Goal: Information Seeking & Learning: Find specific page/section

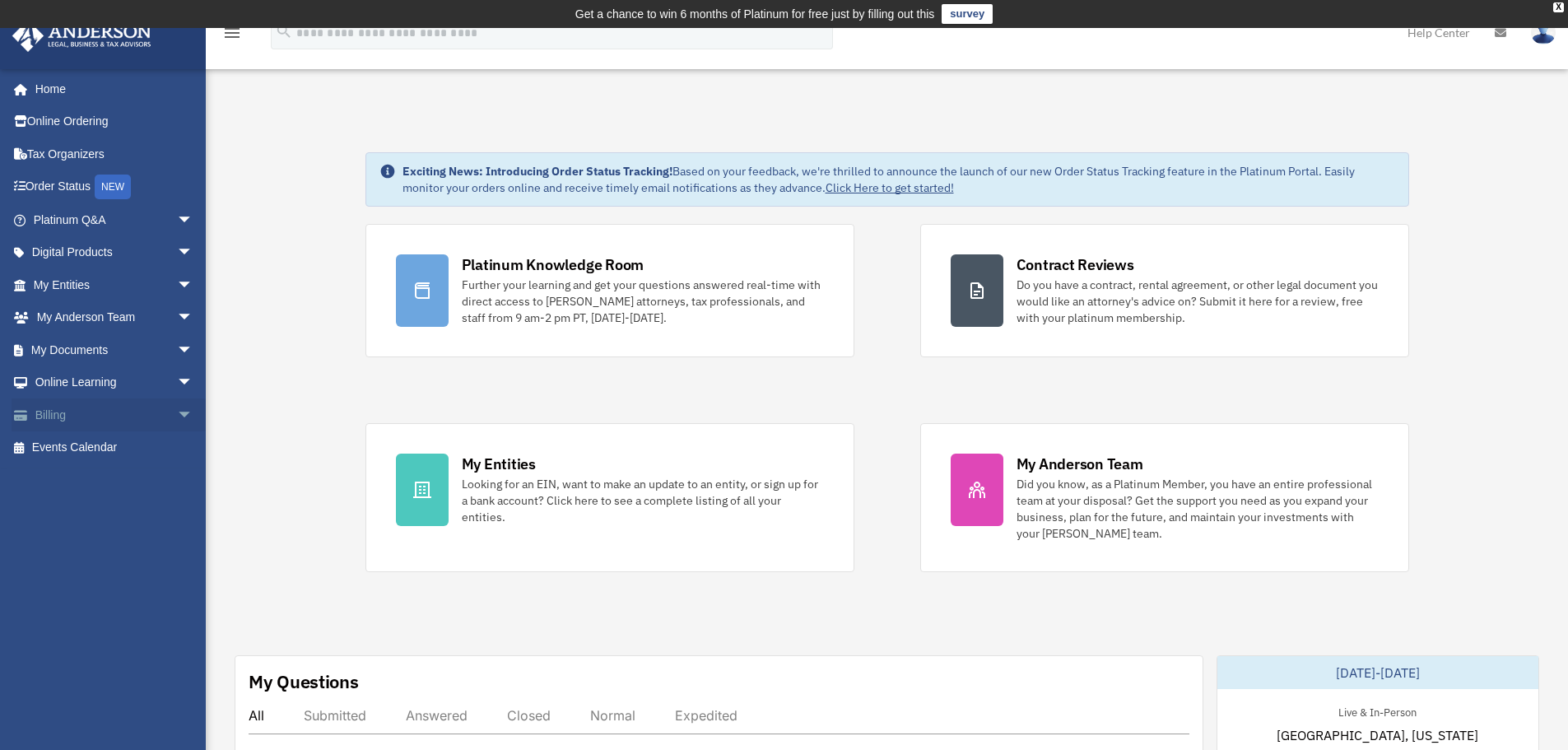
click at [177, 405] on span "arrow_drop_down" at bounding box center [193, 415] width 33 height 34
click at [153, 515] on link "Manage Payments" at bounding box center [120, 514] width 195 height 33
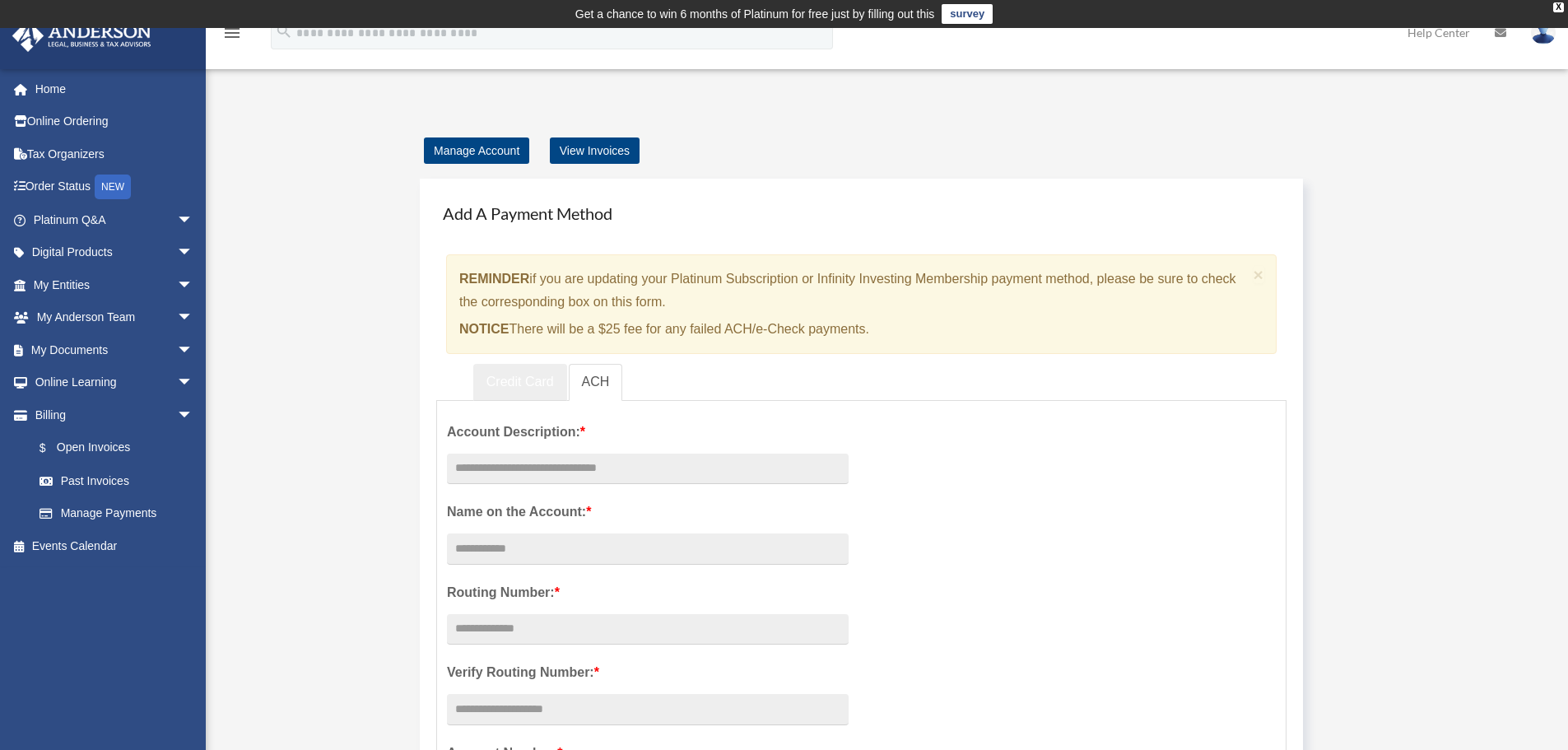
click at [521, 377] on link "Credit Card" at bounding box center [521, 382] width 94 height 37
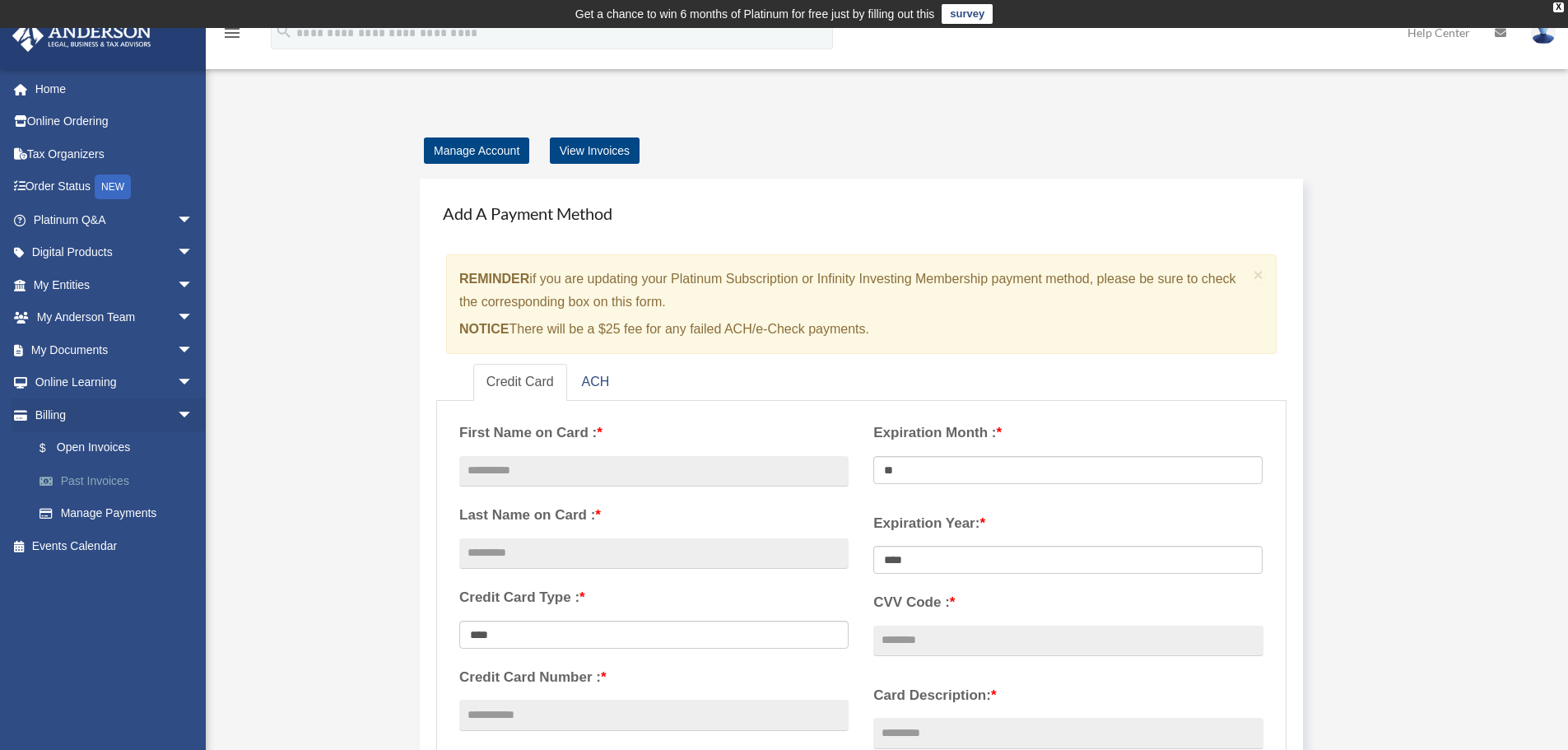
click at [113, 477] on link "Past Invoices" at bounding box center [120, 480] width 195 height 33
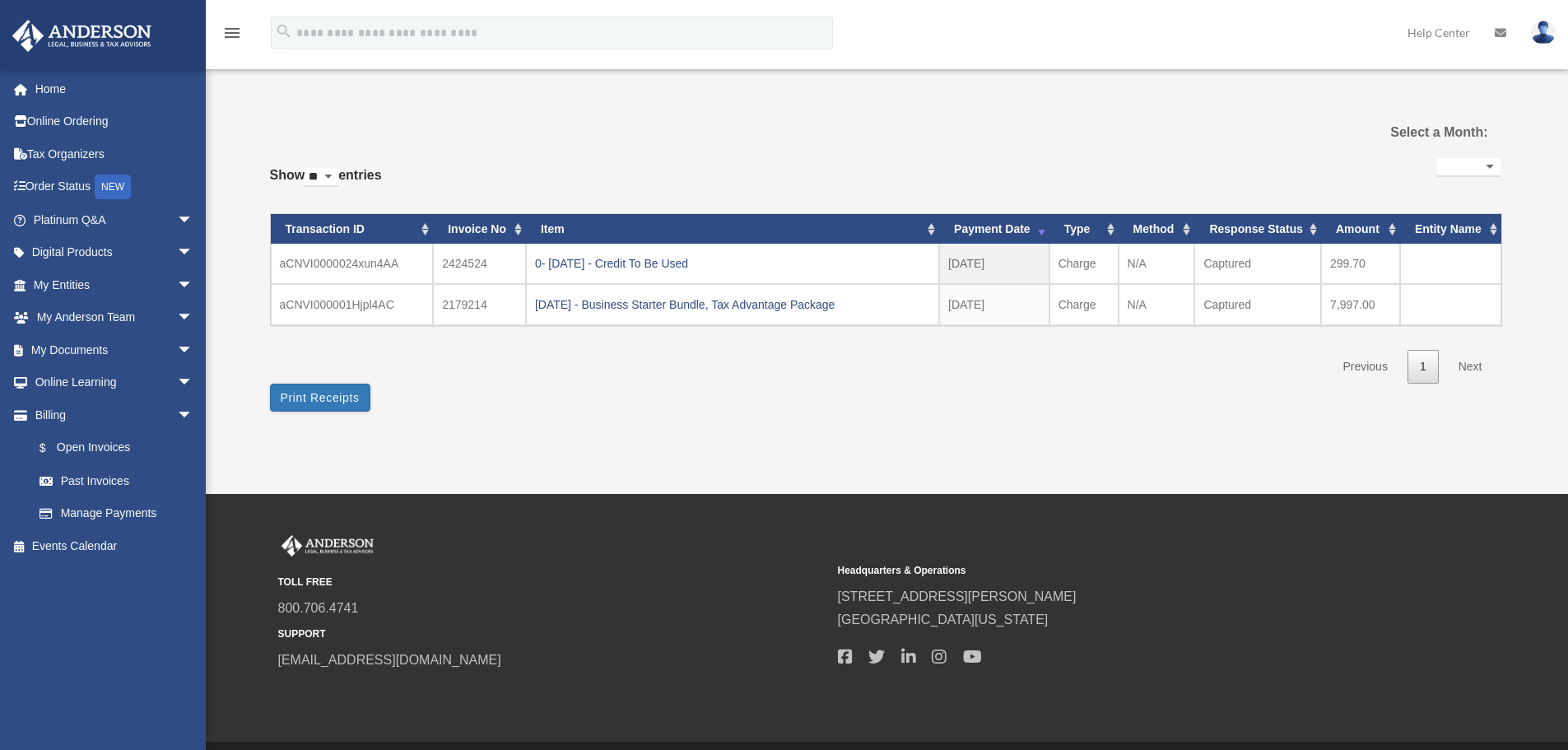
select select
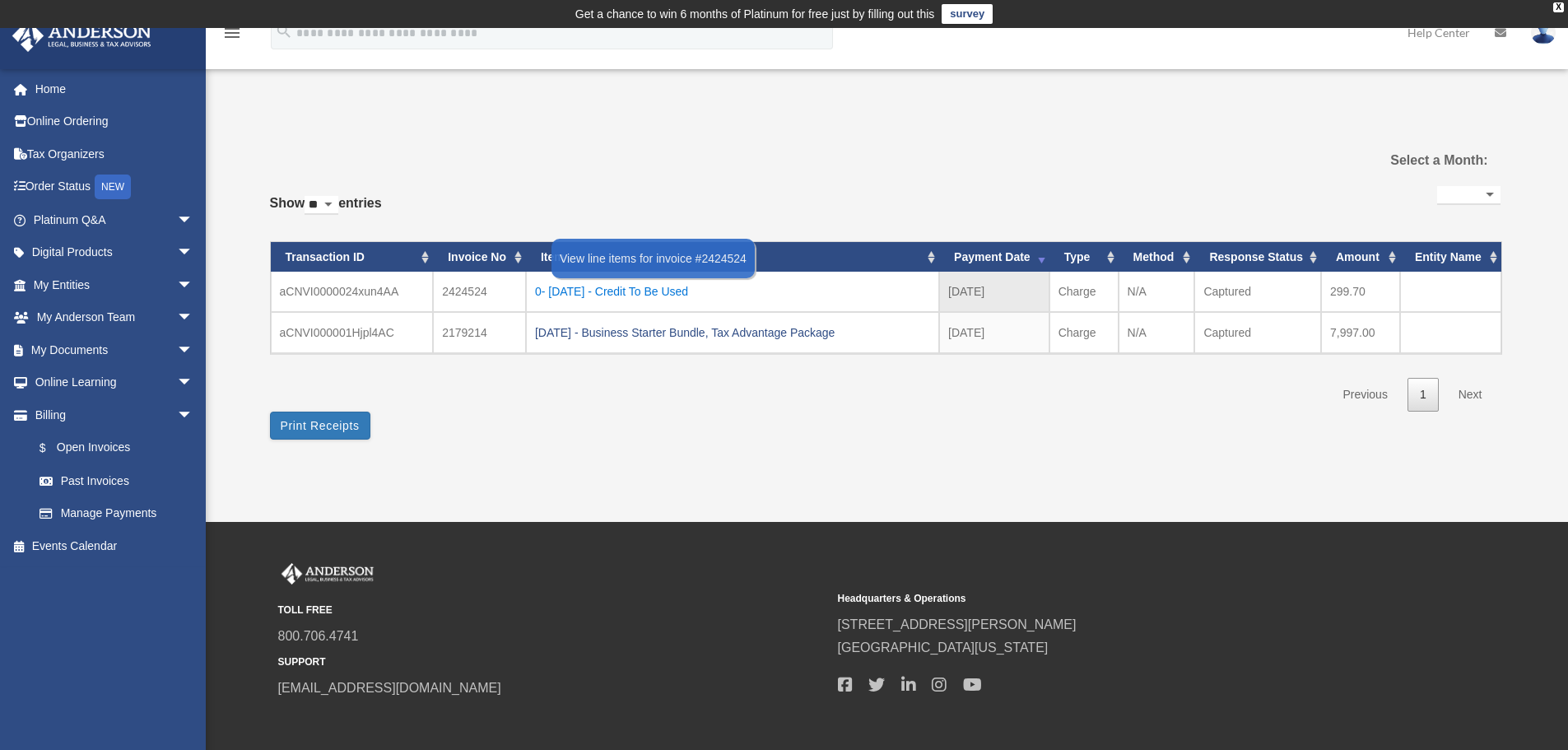
click at [638, 294] on div "0- 2025-03-05 - Credit To Be Used" at bounding box center [733, 292] width 396 height 23
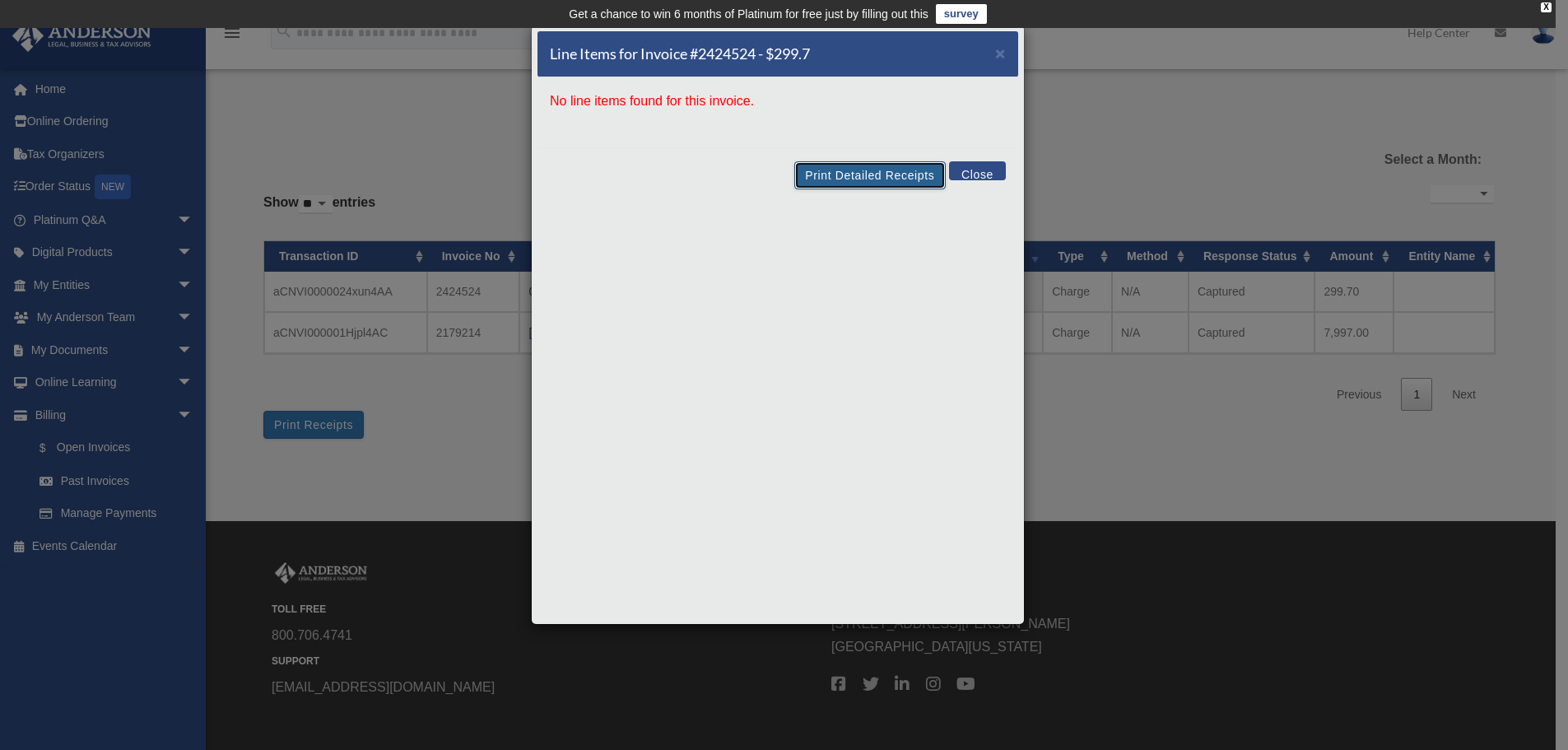
click at [880, 168] on button "Print Detailed Receipts" at bounding box center [869, 175] width 151 height 28
click at [1005, 60] on span "×" at bounding box center [1000, 53] width 11 height 19
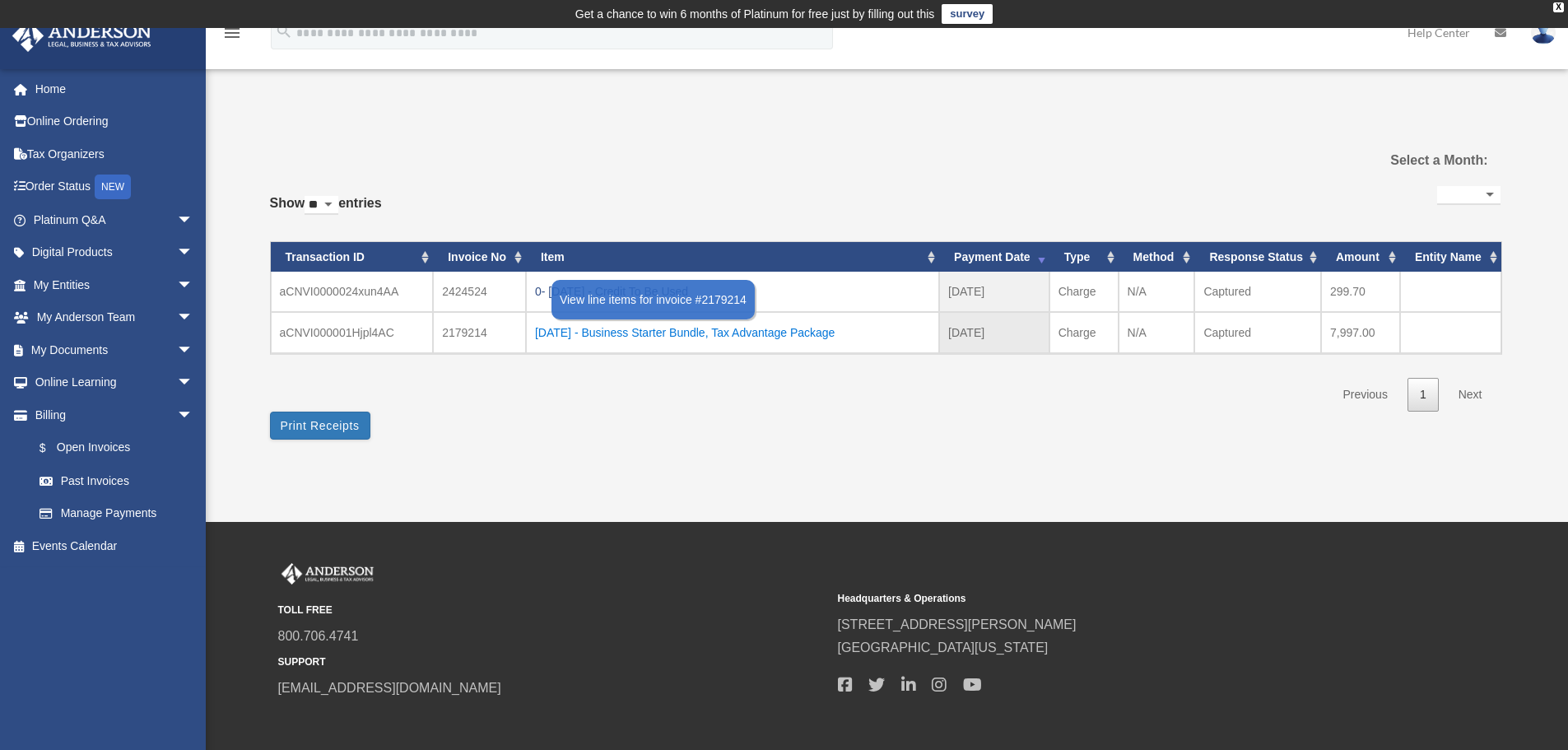
click at [845, 338] on div "2024.09.19 - Business Starter Bundle, Tax Advantage Package" at bounding box center [733, 333] width 396 height 23
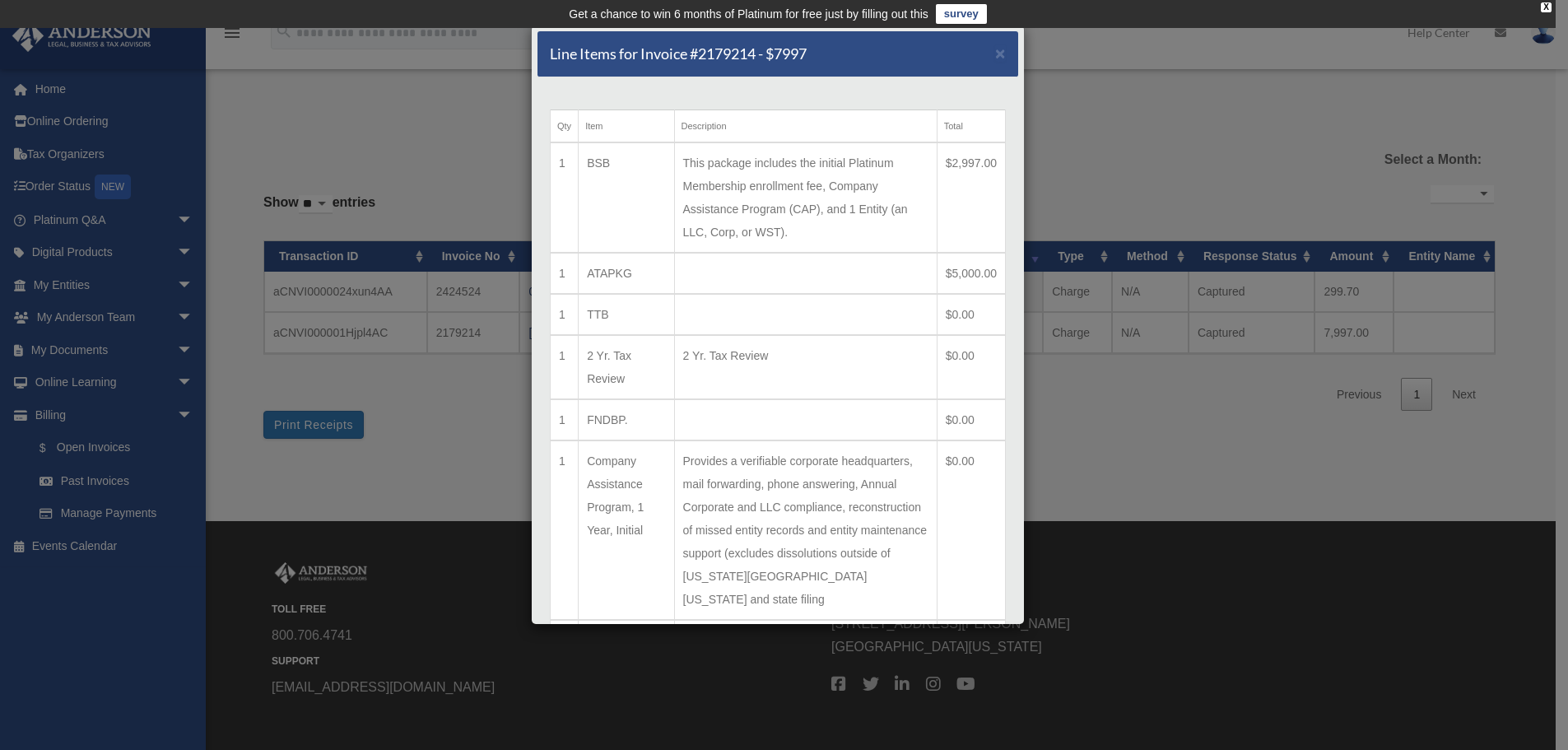
click at [993, 53] on div "Line Items for Invoice #2179214 - $7997 ×" at bounding box center [779, 55] width 481 height 46
click at [995, 54] on span "×" at bounding box center [1000, 53] width 11 height 19
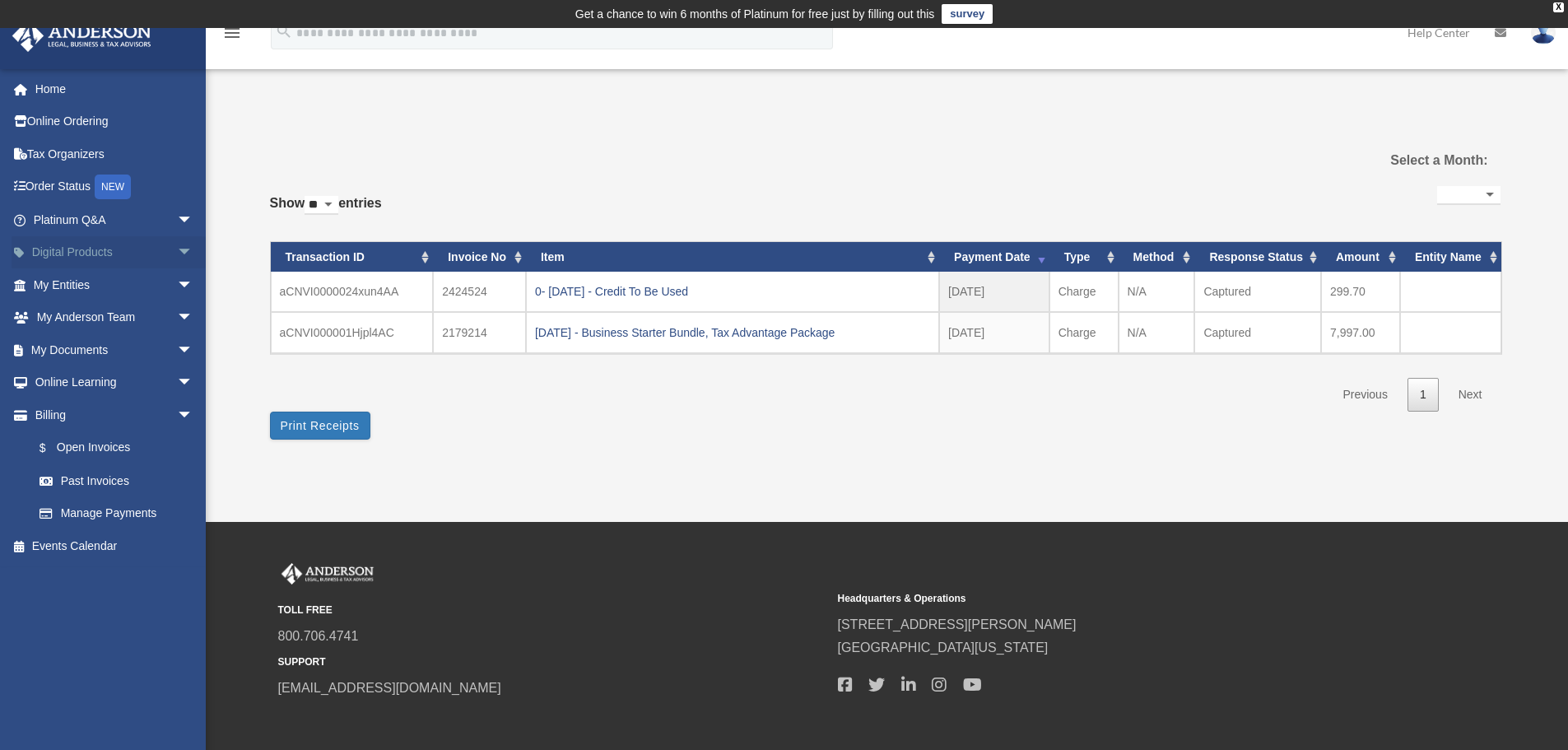
click at [177, 250] on span "arrow_drop_down" at bounding box center [193, 252] width 33 height 34
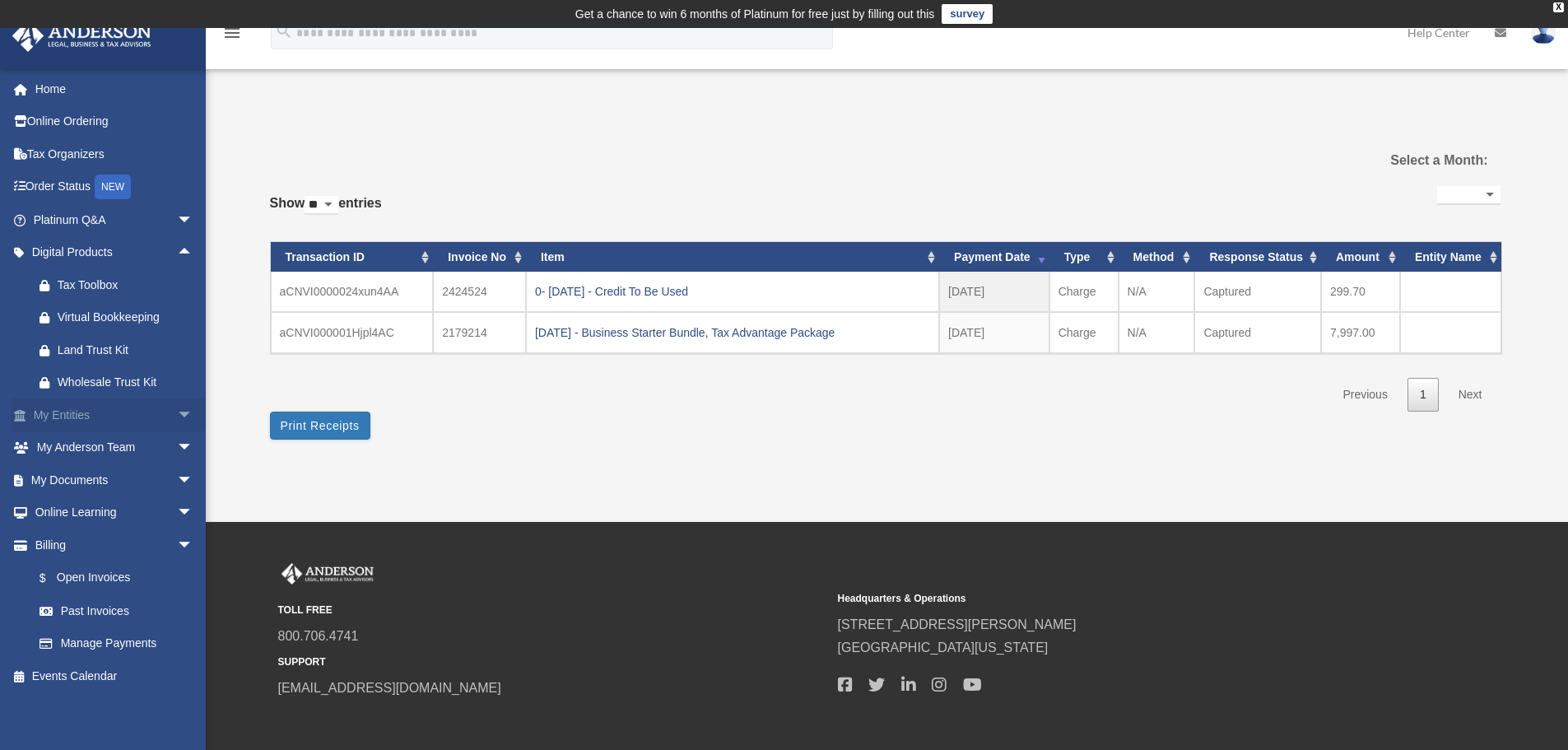
click at [177, 414] on span "arrow_drop_down" at bounding box center [193, 415] width 33 height 34
click at [177, 414] on span "arrow_drop_up" at bounding box center [193, 415] width 33 height 34
click at [177, 439] on span "arrow_drop_down" at bounding box center [193, 448] width 33 height 34
click at [177, 439] on span "arrow_drop_up" at bounding box center [193, 448] width 33 height 34
click at [177, 479] on span "arrow_drop_down" at bounding box center [193, 480] width 33 height 34
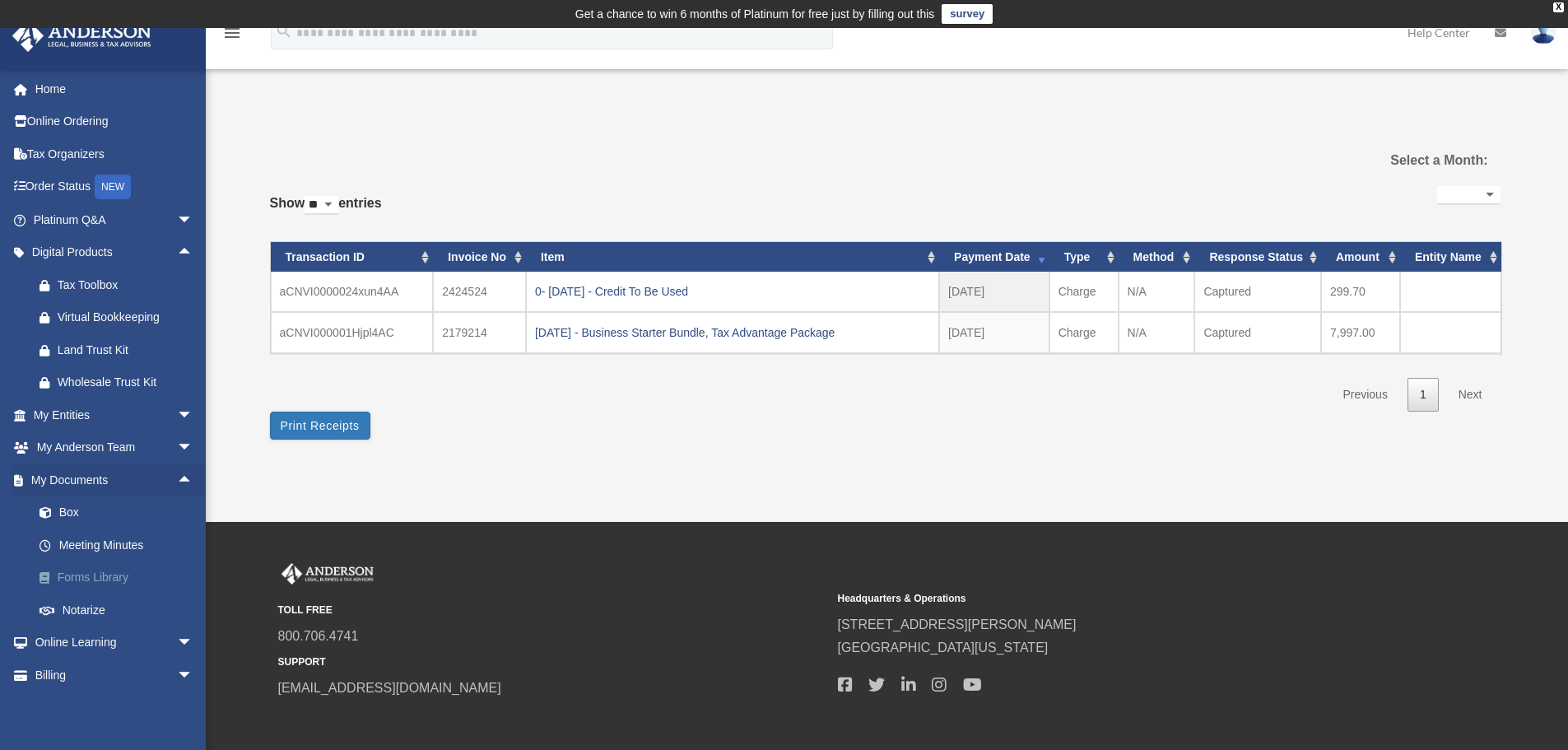
click at [122, 582] on link "Forms Library" at bounding box center [120, 578] width 195 height 33
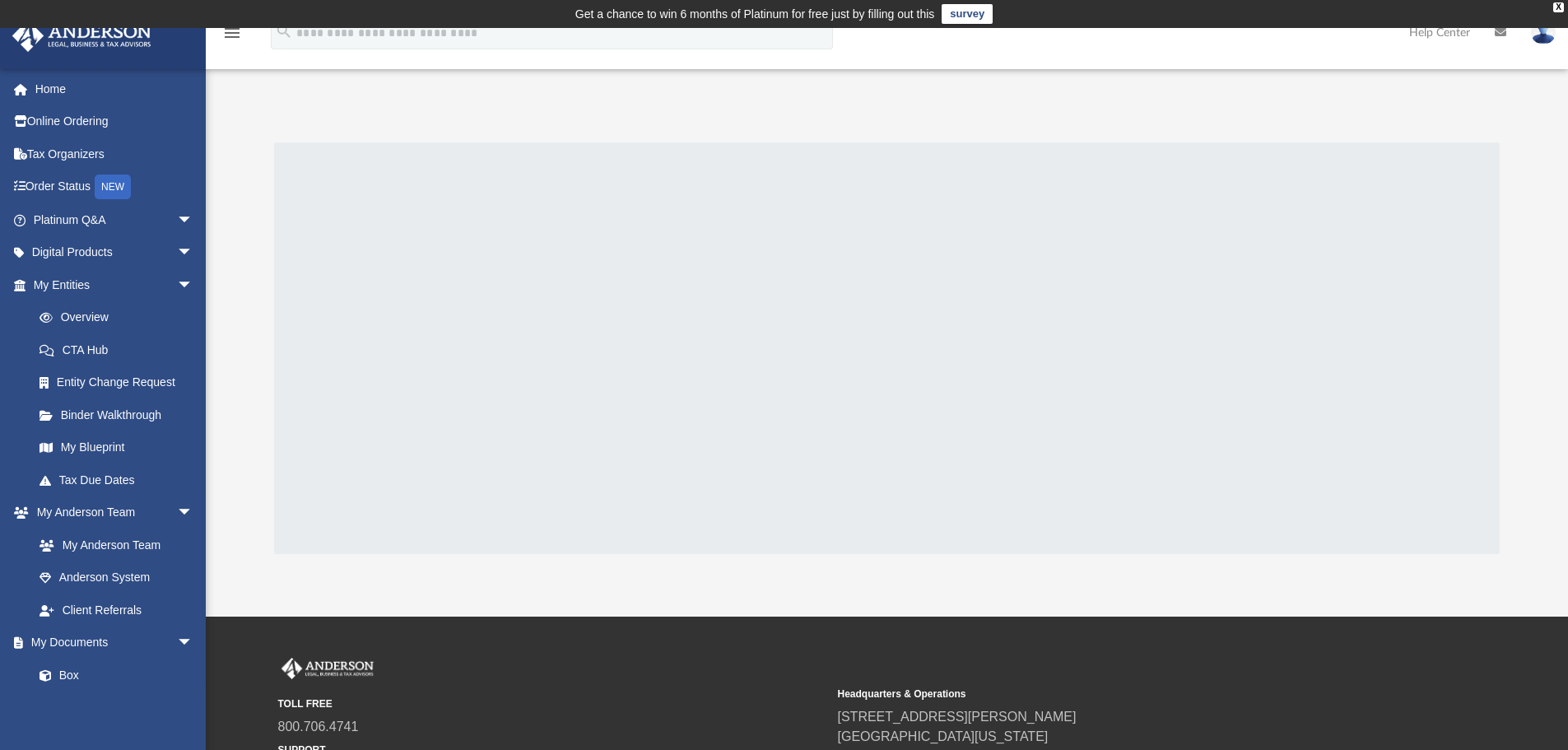
click at [623, 163] on div at bounding box center [887, 349] width 1226 height 412
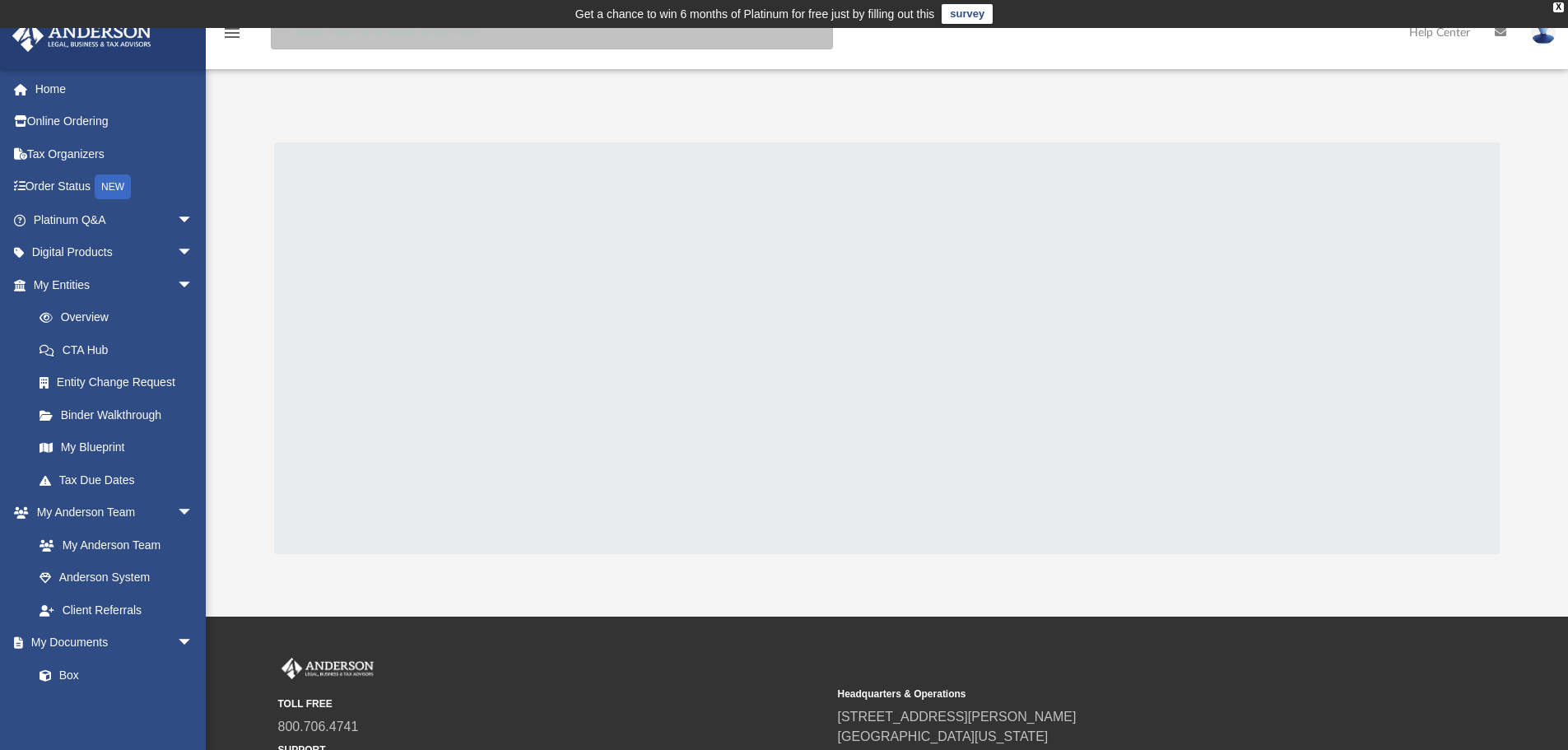
click at [471, 38] on input "search" at bounding box center [552, 33] width 562 height 33
type input "**********"
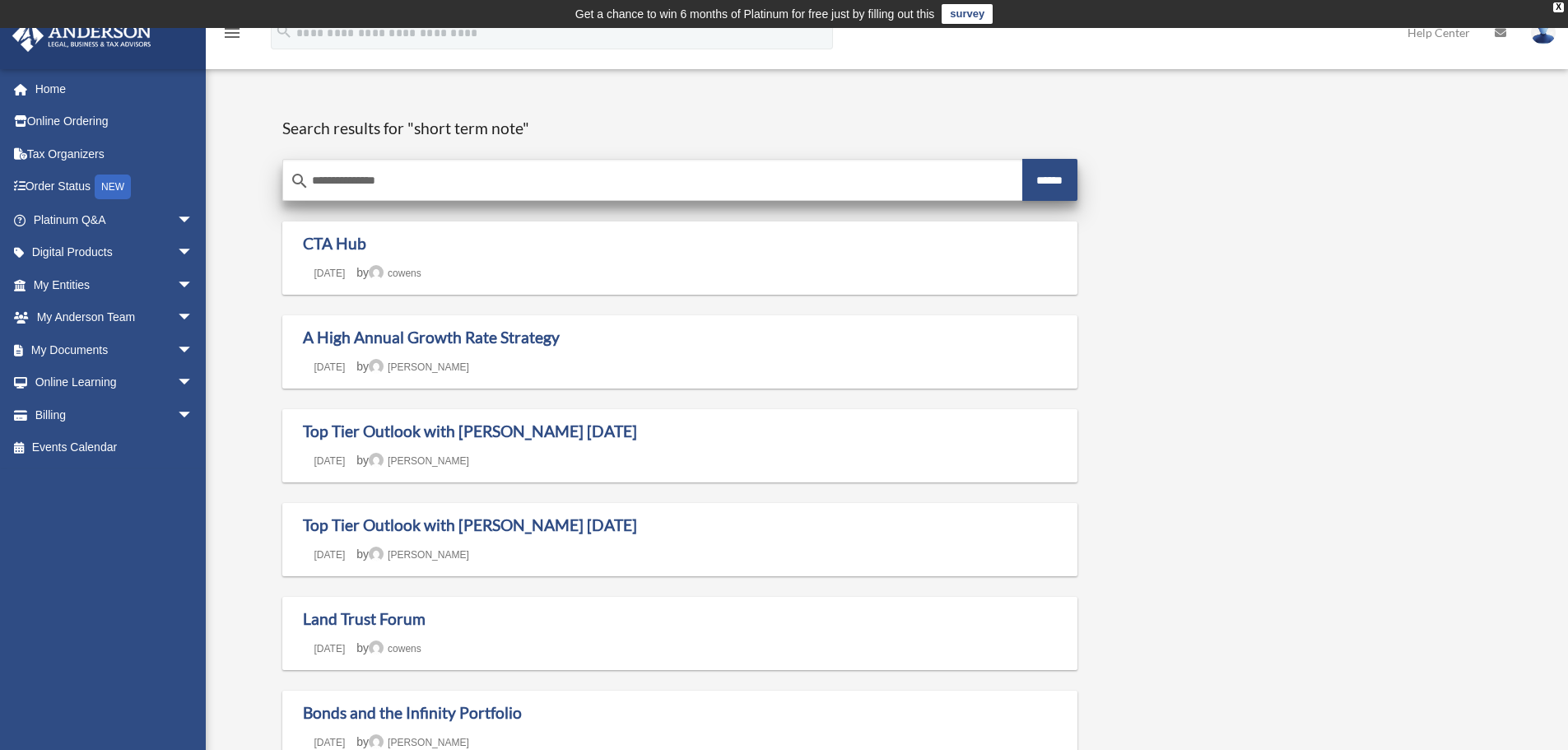
click at [400, 182] on input "**********" at bounding box center [653, 181] width 739 height 39
type input "**********"
click at [1022, 159] on input "******" at bounding box center [1050, 180] width 56 height 42
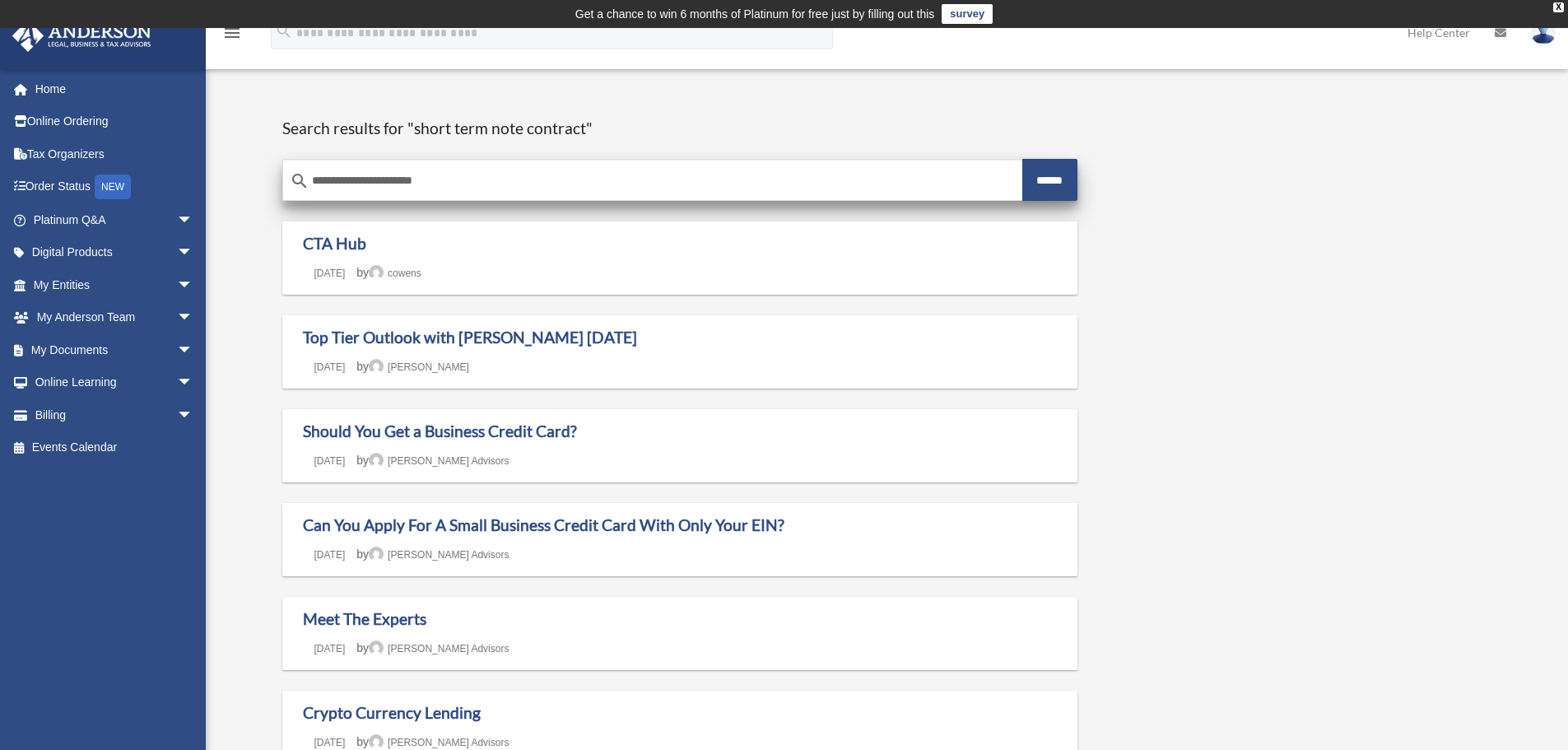
drag, startPoint x: 439, startPoint y: 182, endPoint x: 302, endPoint y: 176, distance: 137.1
click at [302, 176] on div "**********" at bounding box center [653, 181] width 739 height 39
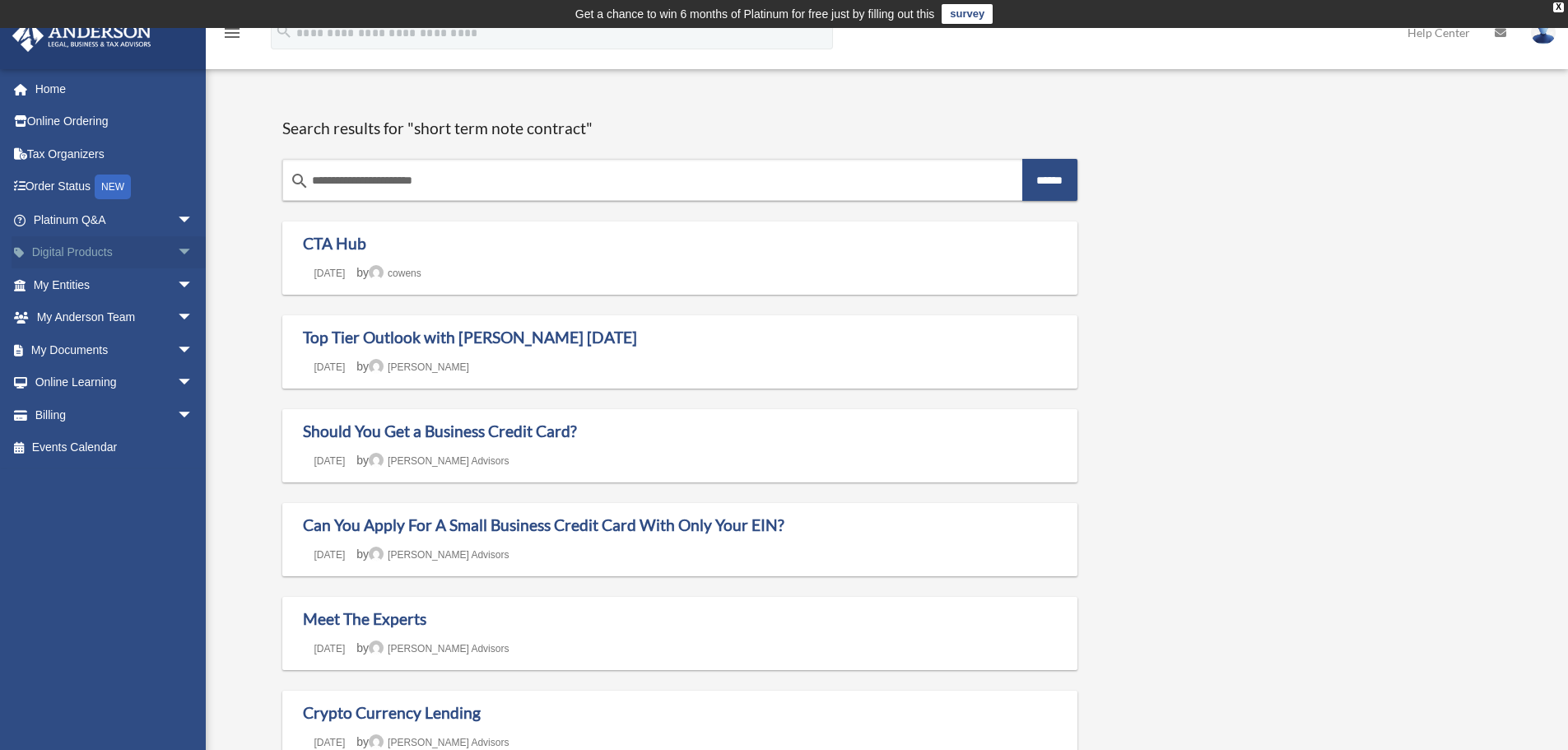
click at [127, 261] on link "Digital Products arrow_drop_down" at bounding box center [115, 252] width 207 height 33
click at [177, 253] on span "arrow_drop_down" at bounding box center [193, 252] width 33 height 34
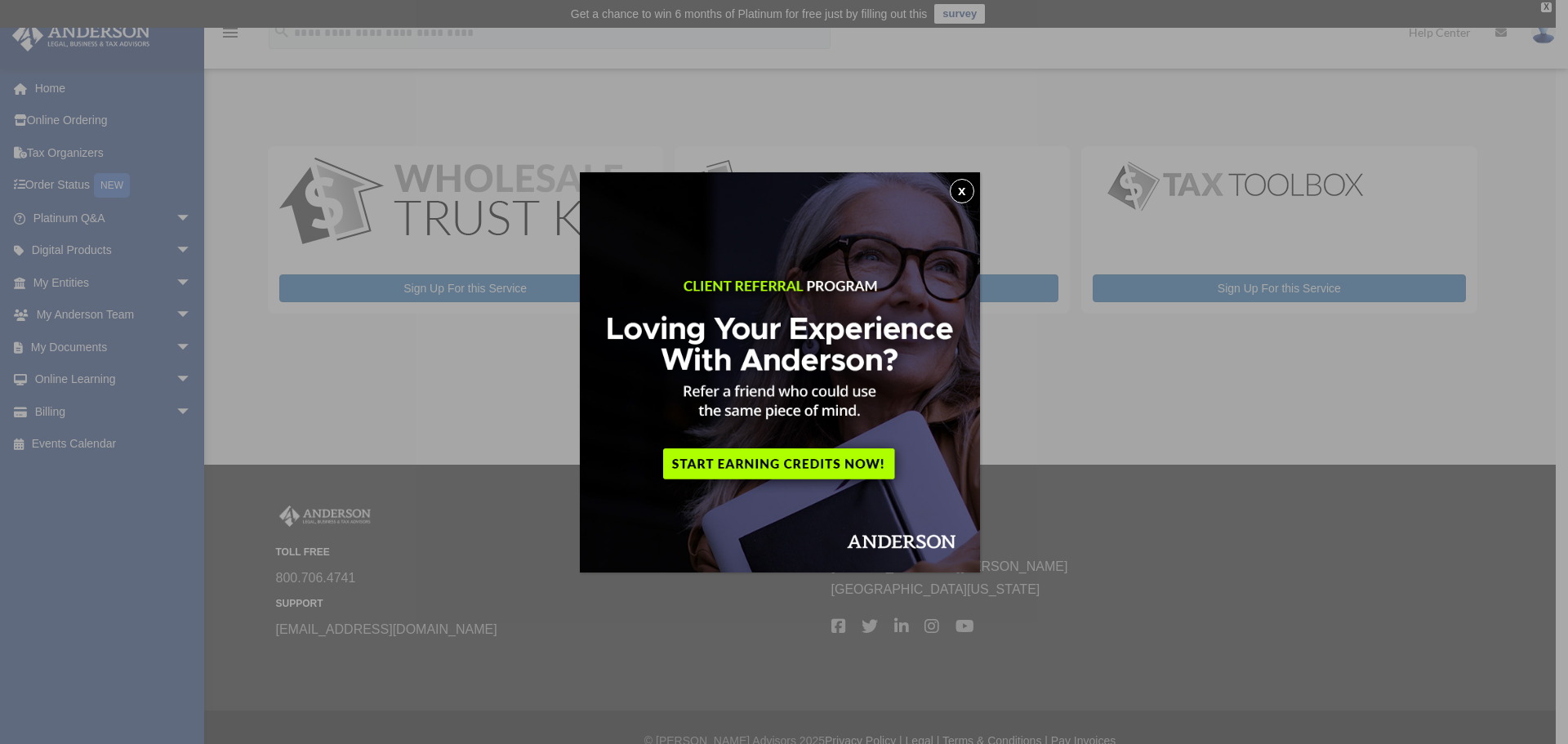
click at [964, 191] on button "x" at bounding box center [963, 191] width 25 height 25
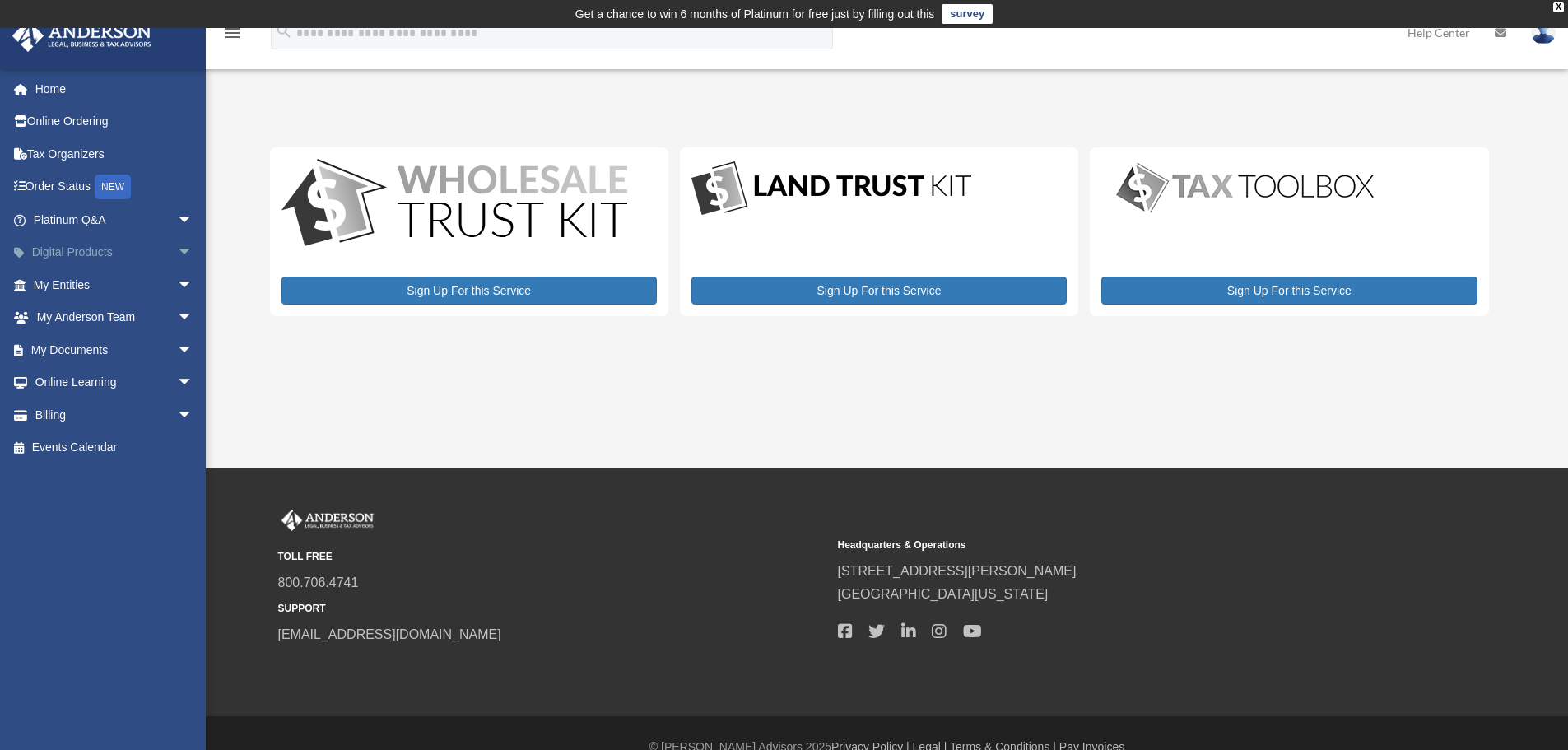
click at [177, 251] on span "arrow_drop_down" at bounding box center [193, 252] width 33 height 34
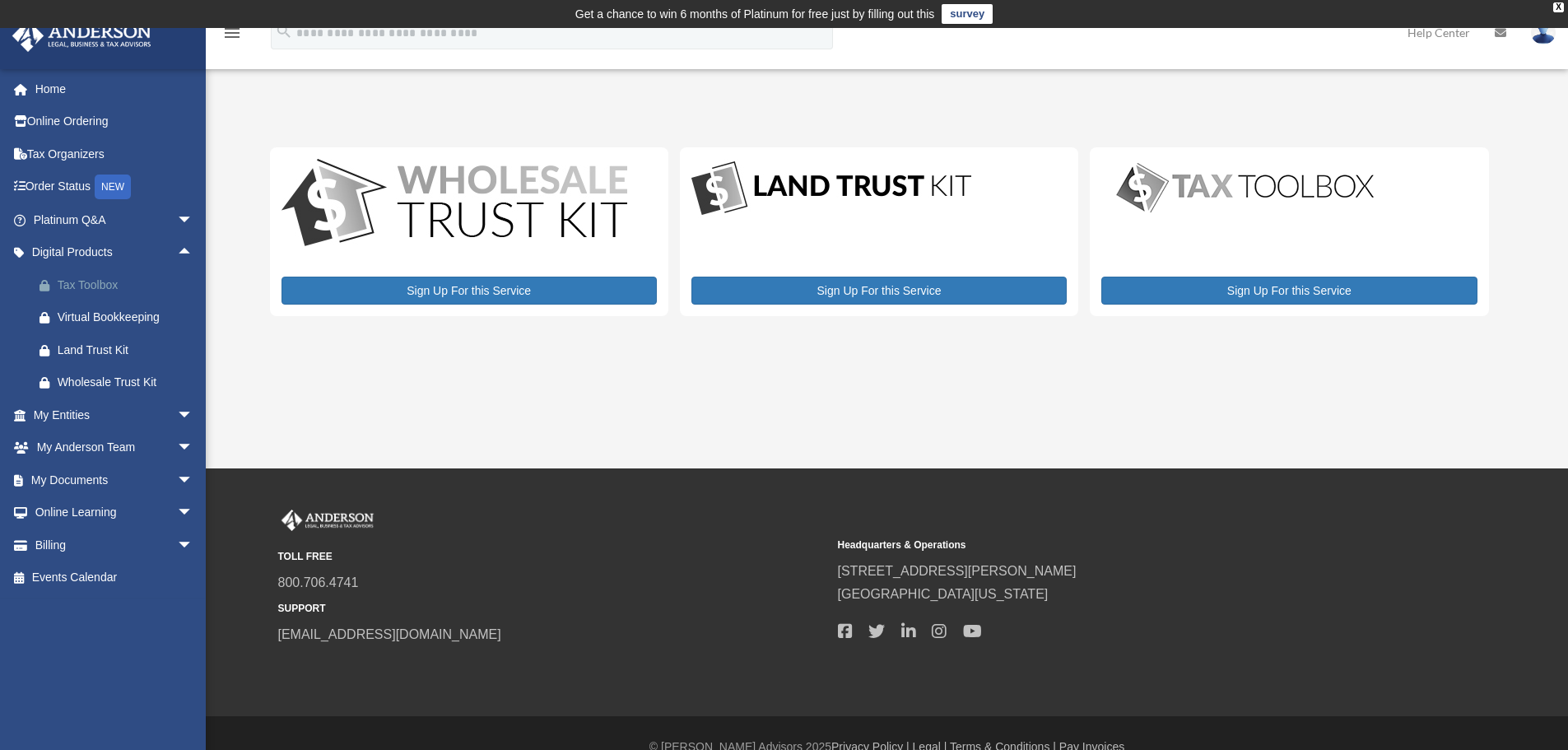
click at [101, 288] on div "Tax Toolbox" at bounding box center [127, 285] width 140 height 20
click at [82, 189] on link "Order Status NEW" at bounding box center [115, 187] width 207 height 34
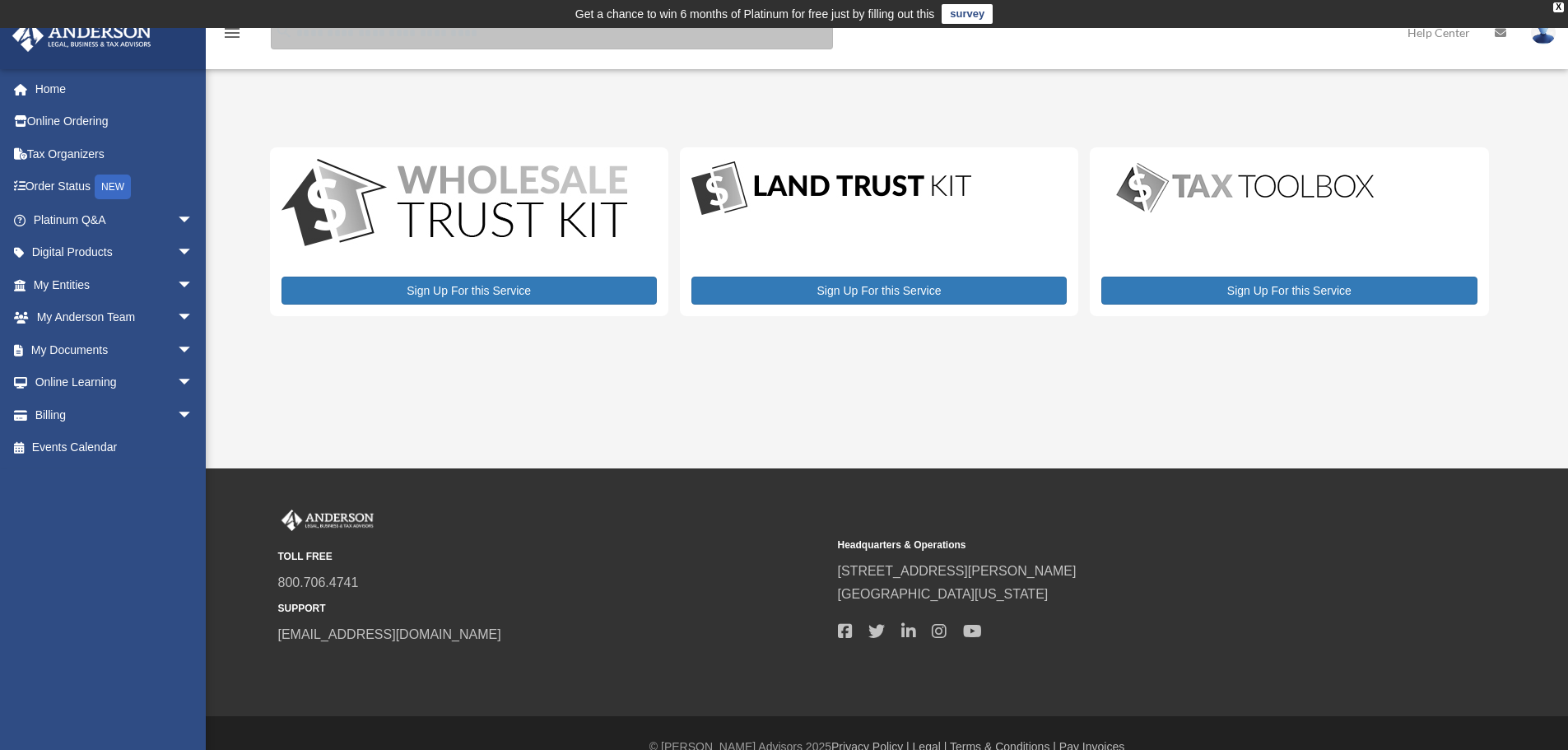
click at [337, 39] on input "search" at bounding box center [552, 33] width 562 height 33
paste input "**********"
type input "**********"
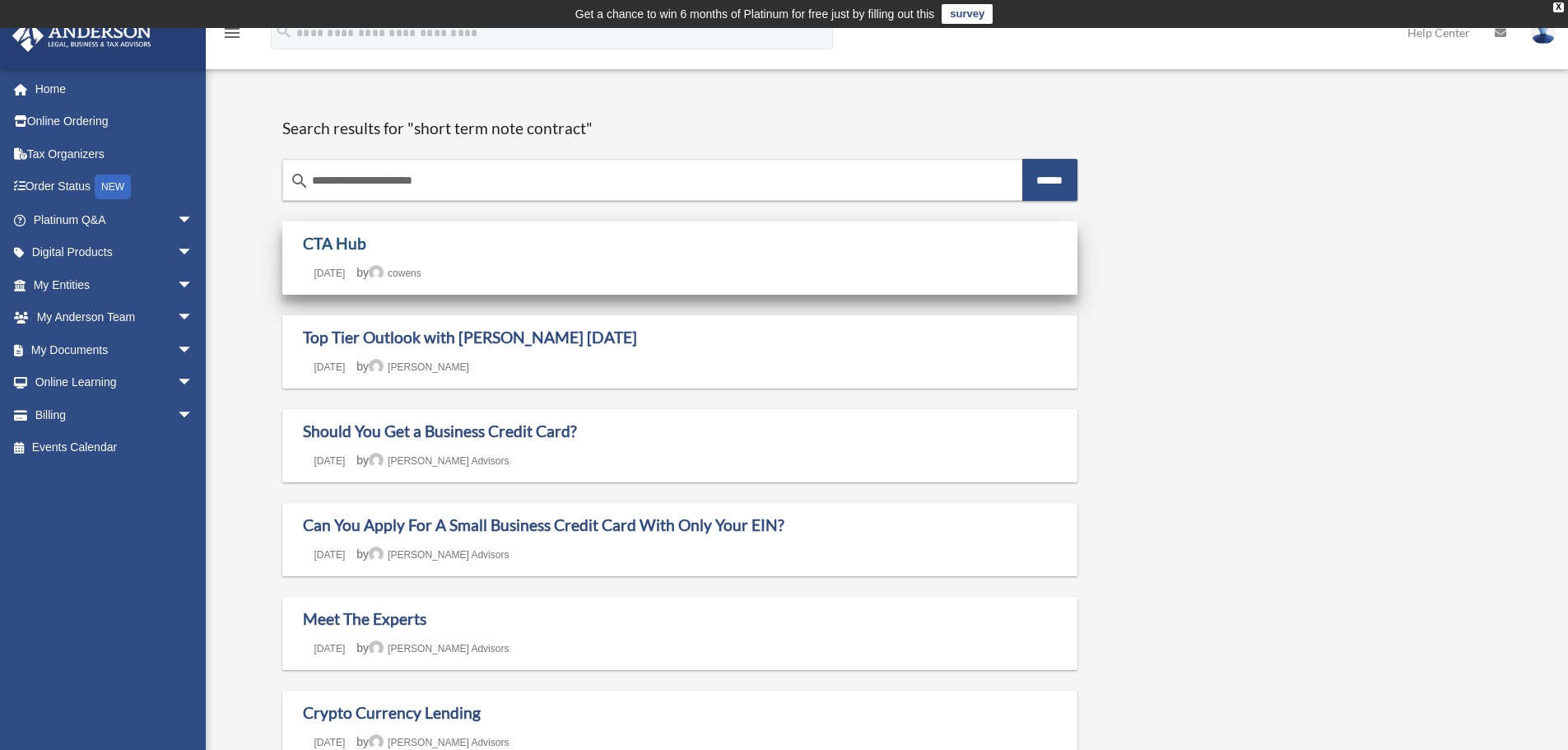
click at [321, 236] on link "CTA Hub" at bounding box center [335, 244] width 64 height 19
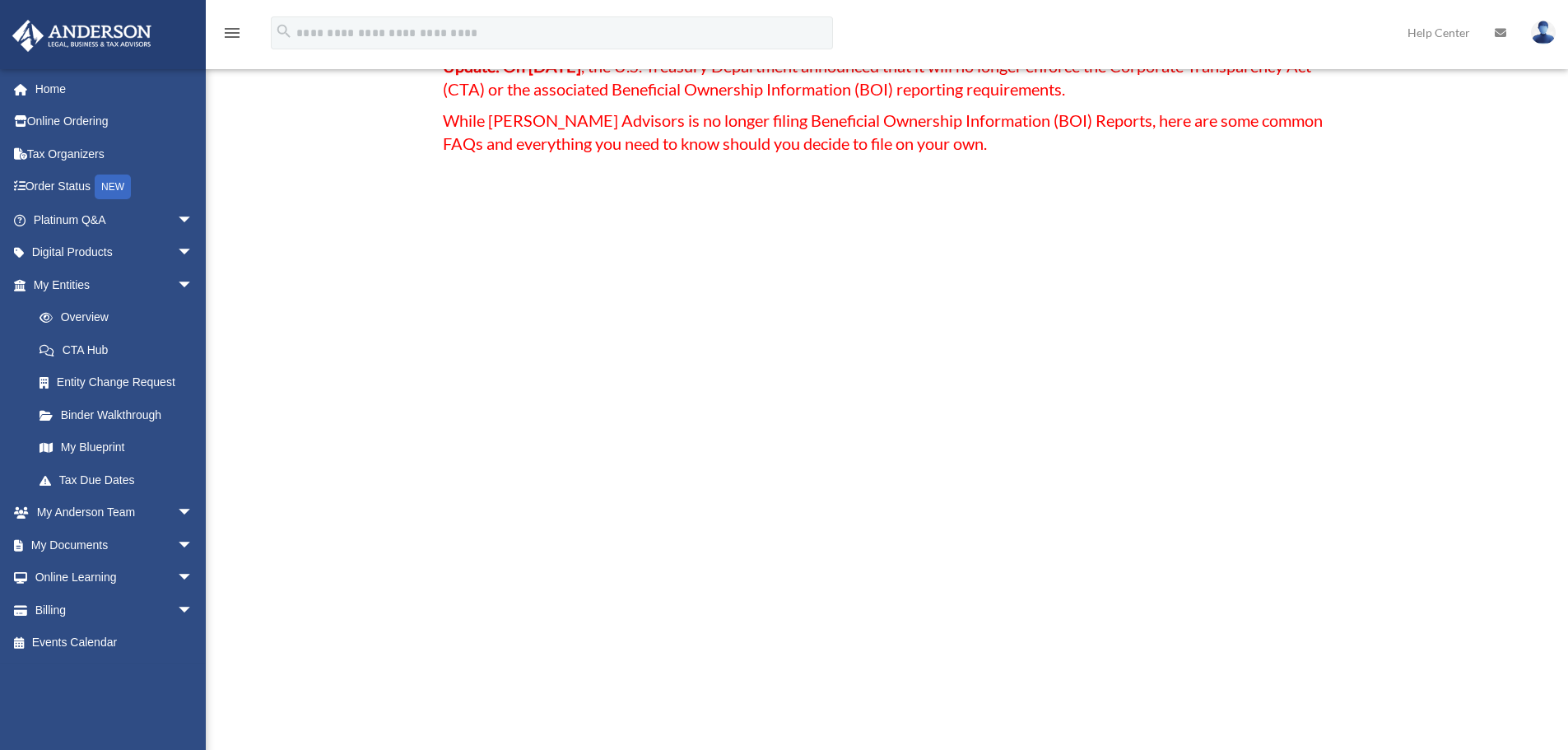
scroll to position [83, 0]
